Goal: Task Accomplishment & Management: Manage account settings

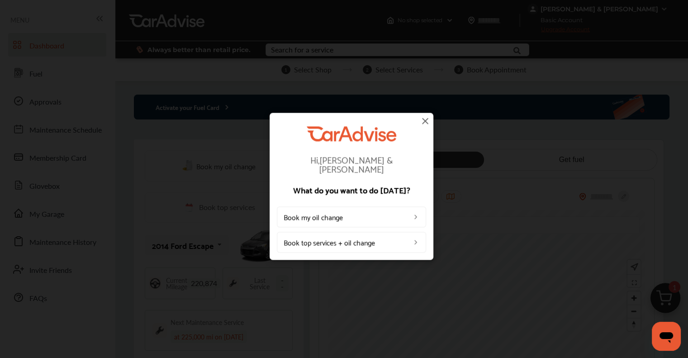
click at [427, 126] on img at bounding box center [425, 120] width 11 height 11
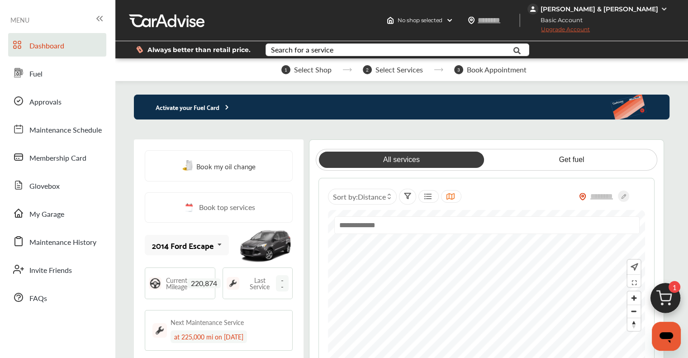
click at [607, 10] on div "[PERSON_NAME] & [PERSON_NAME]" at bounding box center [600, 9] width 118 height 8
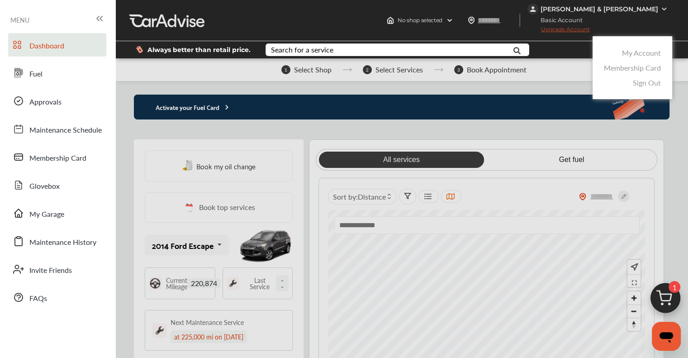
click at [639, 52] on link "My Account" at bounding box center [641, 53] width 39 height 10
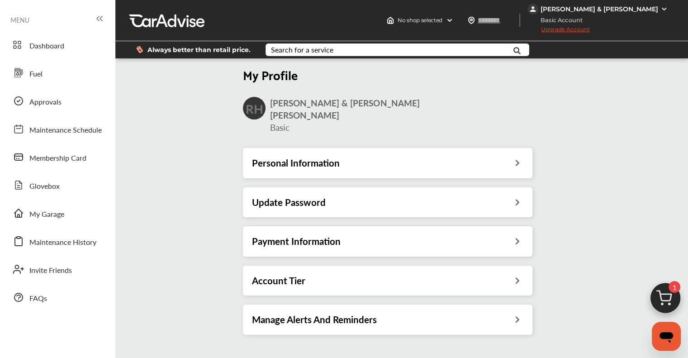
click at [284, 187] on div "Update Password" at bounding box center [388, 202] width 290 height 30
click at [300, 196] on h3 "Update Password" at bounding box center [289, 202] width 74 height 12
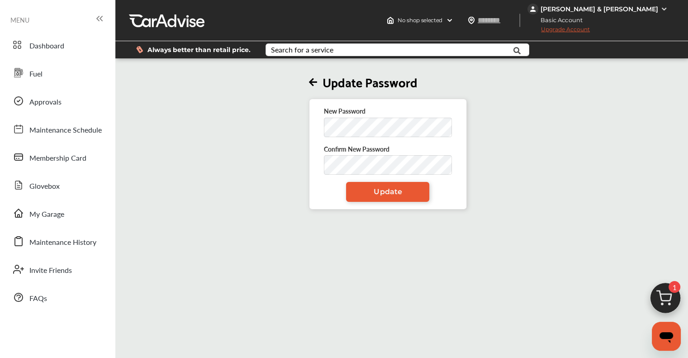
click at [386, 198] on link "Update" at bounding box center [387, 192] width 83 height 20
